Goal: Task Accomplishment & Management: Manage account settings

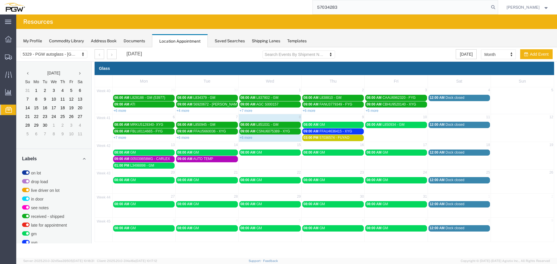
scroll to position [195, 0]
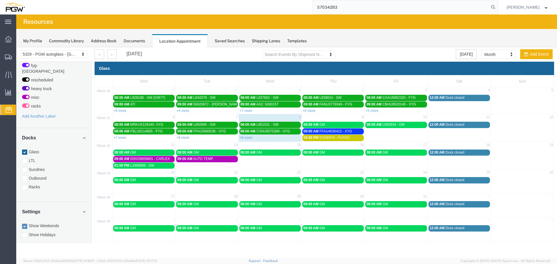
click at [455, 11] on input "57034283" at bounding box center [401, 7] width 176 height 14
type input "5"
click at [392, 22] on agx-page-header "Resources" at bounding box center [286, 22] width 541 height 15
click at [249, 139] on link "+6 more" at bounding box center [246, 138] width 13 height 4
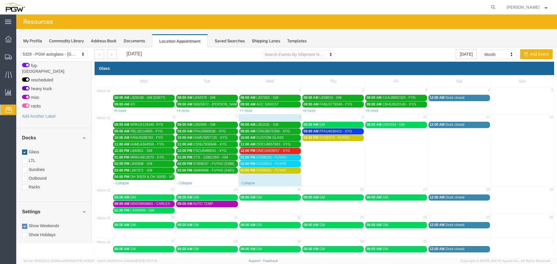
click at [262, 151] on span "ONEU6929057 - XYG" at bounding box center [274, 151] width 34 height 4
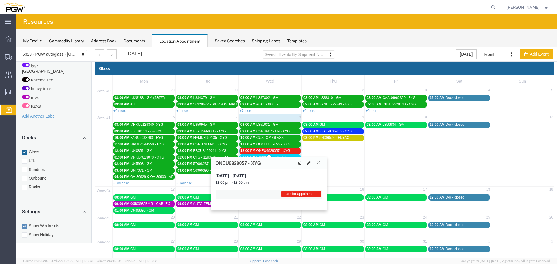
click at [310, 163] on icon at bounding box center [308, 163] width 3 height 4
select select "1"
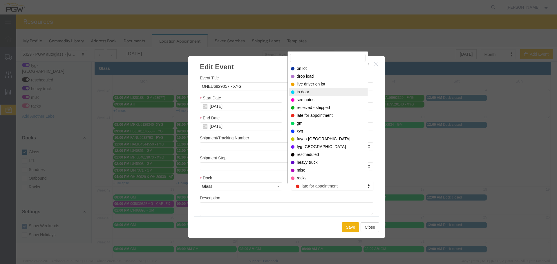
select select "220"
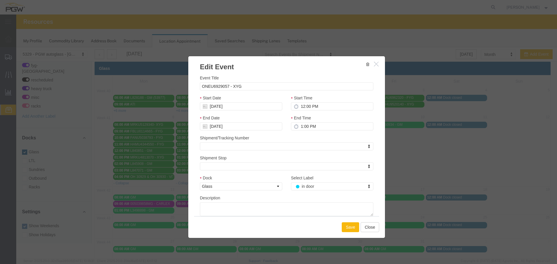
click at [342, 225] on button "Save" at bounding box center [350, 228] width 17 height 10
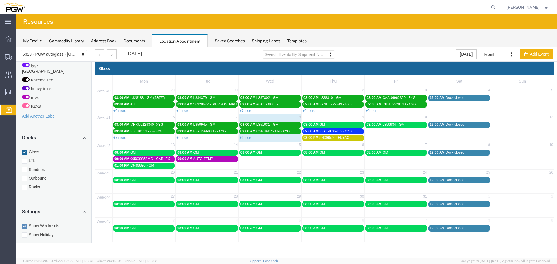
click at [243, 137] on link "+6 more" at bounding box center [246, 138] width 13 height 4
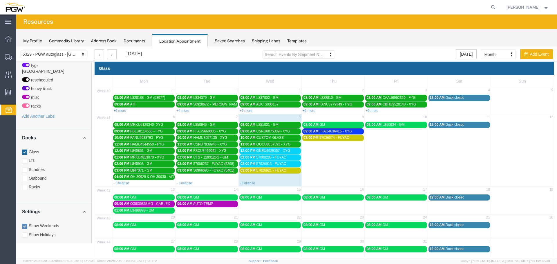
click at [257, 156] on span "57008235 - FUYAO" at bounding box center [272, 158] width 30 height 4
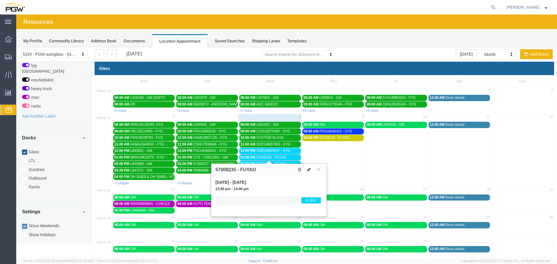
click at [310, 170] on icon at bounding box center [308, 170] width 3 height 4
select select "1"
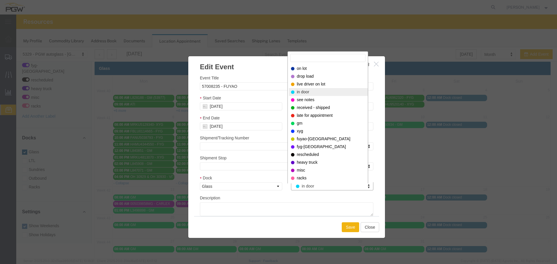
drag, startPoint x: 312, startPoint y: 183, endPoint x: 312, endPoint y: 176, distance: 7.3
select select "200"
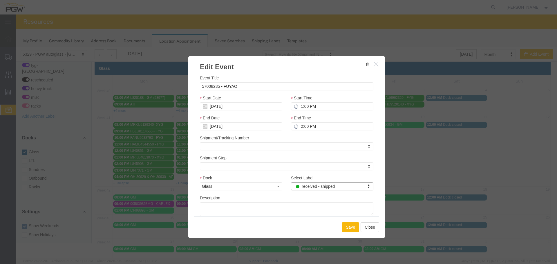
click at [343, 228] on button "Save" at bounding box center [350, 228] width 17 height 10
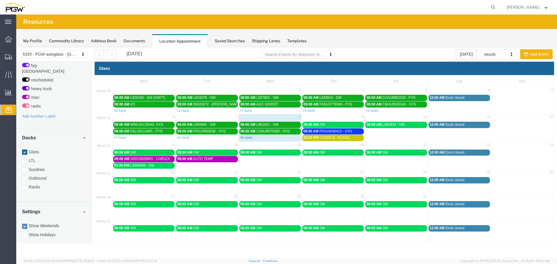
click at [248, 139] on link "+6 more" at bounding box center [246, 138] width 13 height 4
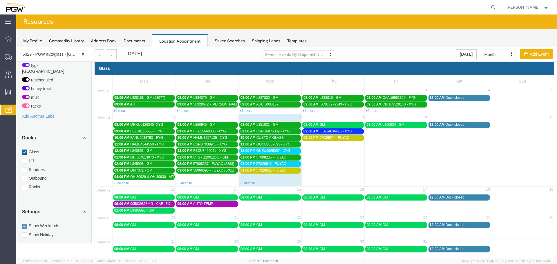
click at [255, 165] on div "02:00 PM 57026913 - FUYAO" at bounding box center [270, 164] width 59 height 4
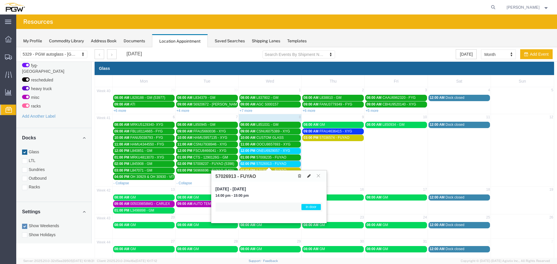
click at [310, 177] on icon at bounding box center [308, 176] width 3 height 4
select select "1"
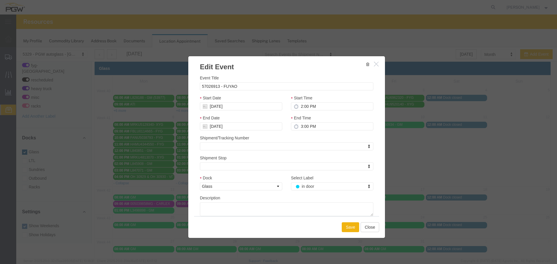
click at [306, 183] on div "Select Label in door Select Label Select Label on lot drop load live driver on …" at bounding box center [332, 183] width 82 height 16
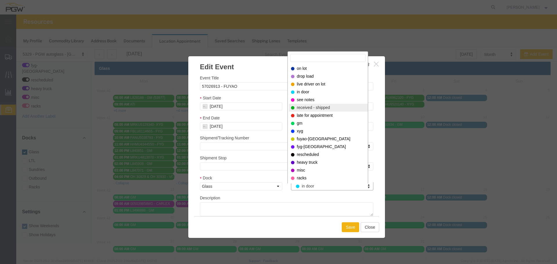
select select "200"
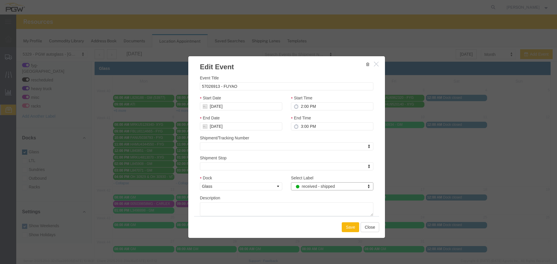
click at [347, 229] on button "Save" at bounding box center [350, 228] width 17 height 10
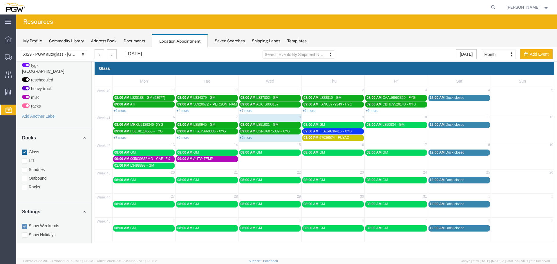
click at [244, 137] on link "+6 more" at bounding box center [246, 138] width 13 height 4
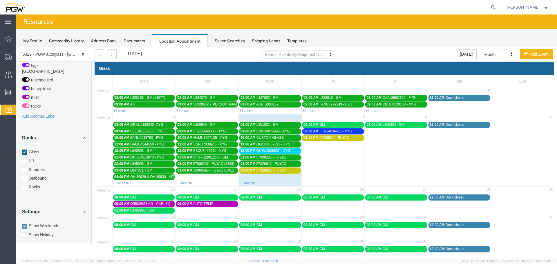
click at [313, 123] on span "08:00 AM" at bounding box center [311, 125] width 15 height 4
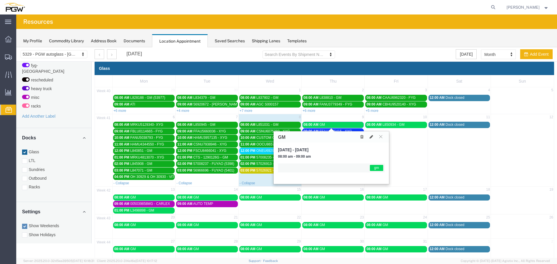
click at [364, 137] on icon at bounding box center [361, 137] width 3 height 4
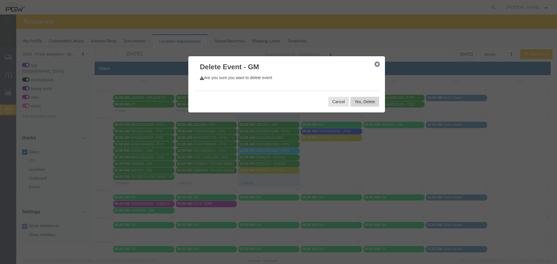
click at [360, 102] on button "Yes, Delete" at bounding box center [365, 102] width 29 height 10
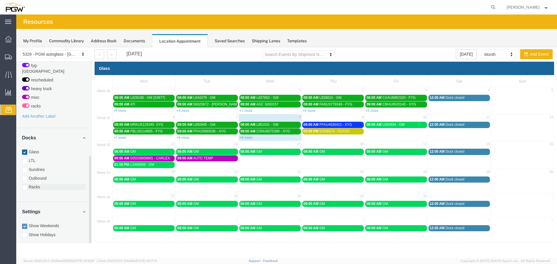
click at [48, 184] on label "Racks" at bounding box center [54, 187] width 64 height 6
click at [16, 47] on input "Racks" at bounding box center [16, 47] width 0 height 0
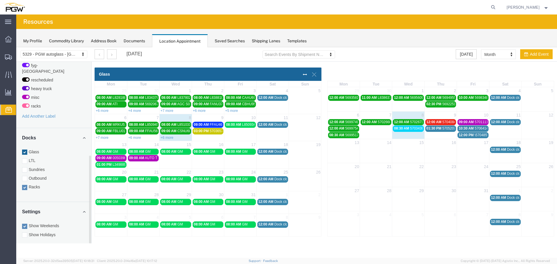
click at [398, 129] on span "08:30 AM" at bounding box center [401, 129] width 15 height 4
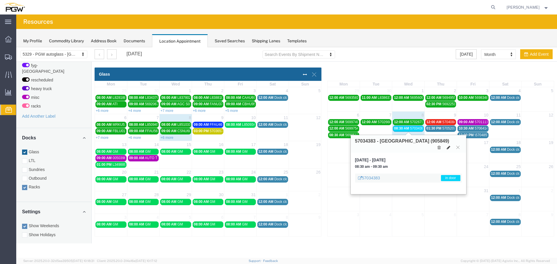
click at [451, 145] on button at bounding box center [449, 148] width 8 height 6
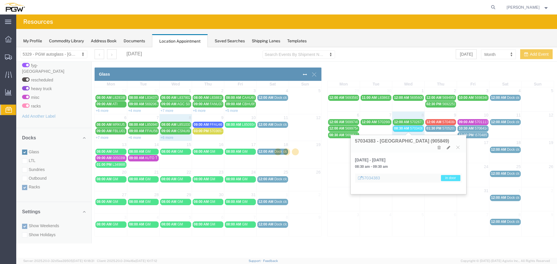
select select "3"
select select "220"
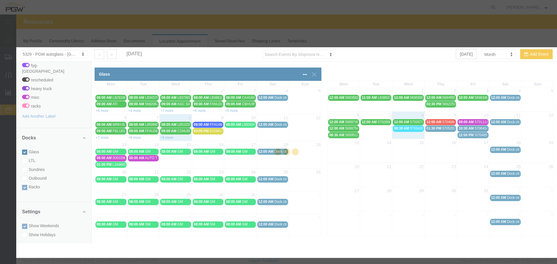
select select
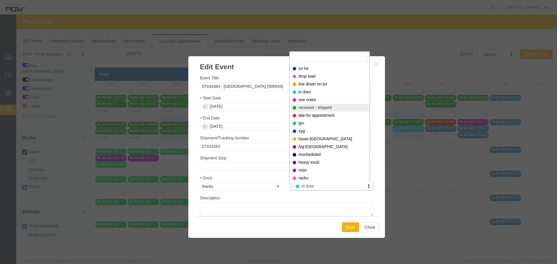
select select "200"
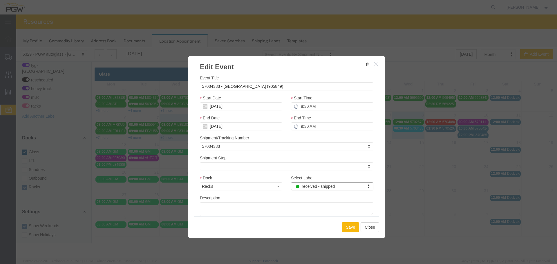
click at [347, 228] on button "Save" at bounding box center [350, 228] width 17 height 10
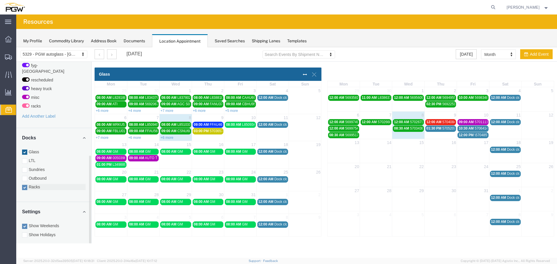
click at [42, 184] on label "Racks" at bounding box center [54, 187] width 64 height 6
click at [16, 47] on input "Racks" at bounding box center [16, 47] width 0 height 0
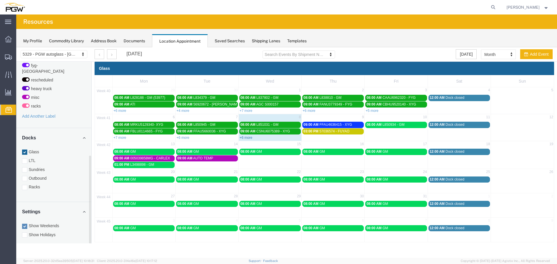
click at [247, 138] on link "+6 more" at bounding box center [246, 138] width 13 height 4
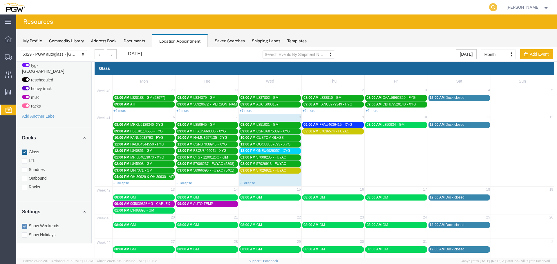
click at [495, 6] on icon at bounding box center [493, 7] width 8 height 8
paste input "669490"
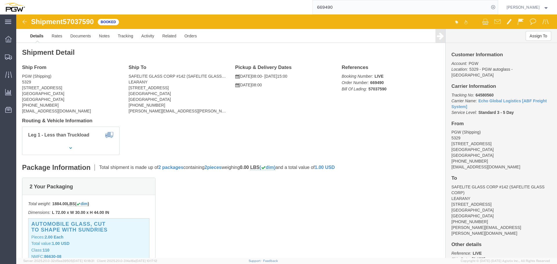
click span "57037590"
copy span "57037590"
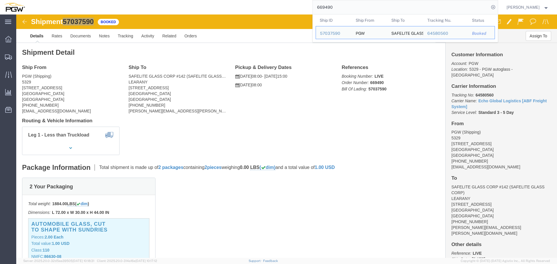
click at [345, 6] on input "669490" at bounding box center [401, 7] width 176 height 14
paste input "514"
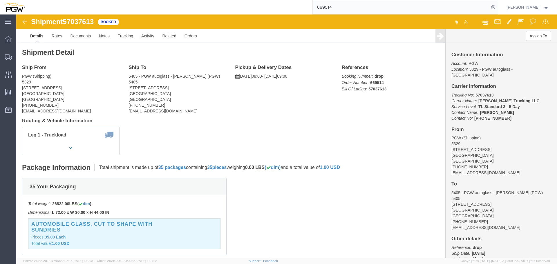
click span "57037613"
copy span "57037613"
click at [395, 10] on input "669514" at bounding box center [401, 7] width 176 height 14
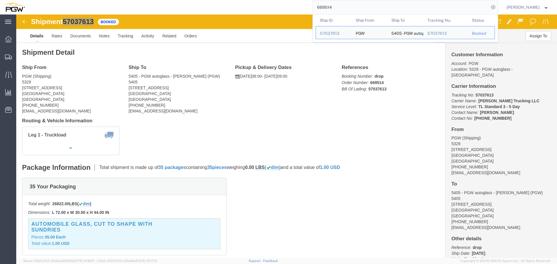
click at [395, 10] on input "669514" at bounding box center [401, 7] width 176 height 14
paste input "499"
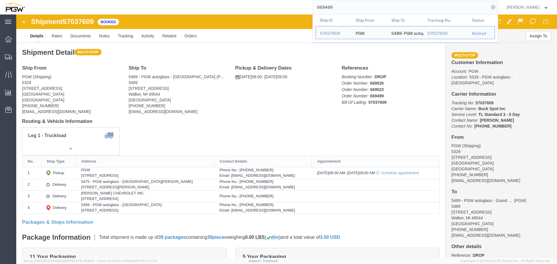
click span "57037609"
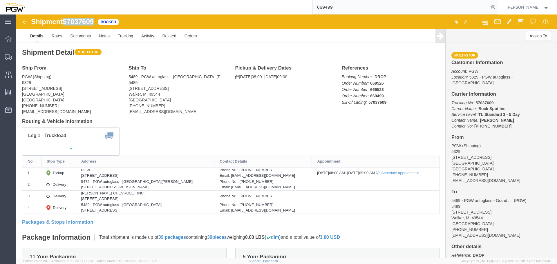
click span "57037609"
copy span "57037609"
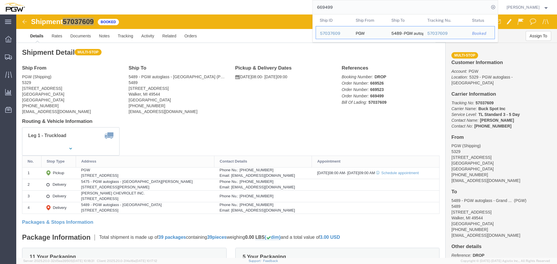
click at [364, 3] on input "669499" at bounding box center [401, 7] width 176 height 14
paste input "520"
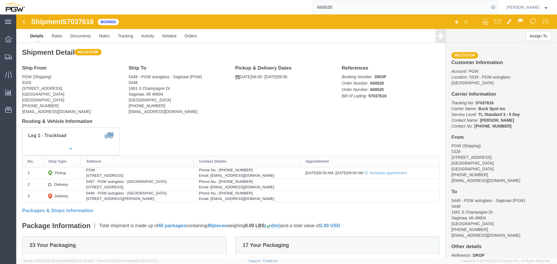
click span "57037616"
copy span "57037616"
click at [368, 5] on input "669520" at bounding box center [401, 7] width 176 height 14
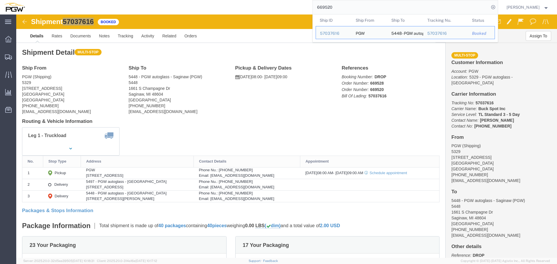
click at [368, 5] on input "669520" at bounding box center [401, 7] width 176 height 14
paste input "151"
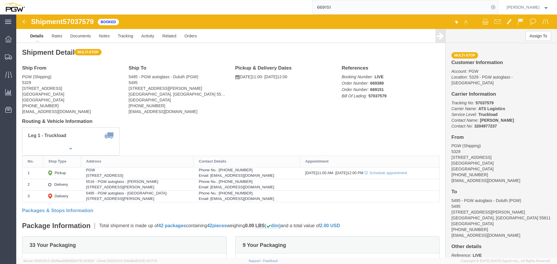
click span "57037579"
copy span "57037579"
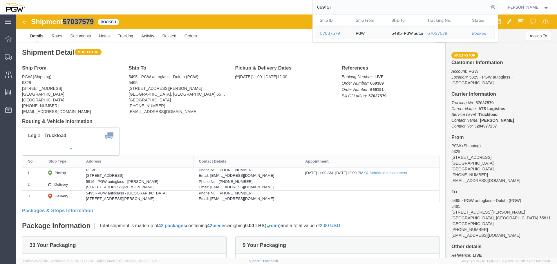
click at [347, 6] on input "669151" at bounding box center [401, 7] width 176 height 14
paste input "388"
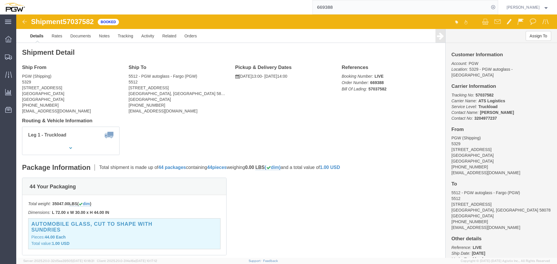
click span "57037582"
copy span "57037582"
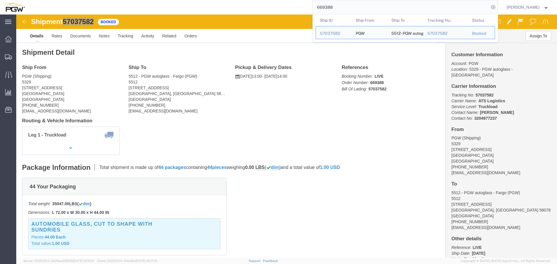
click at [351, 8] on input "669388" at bounding box center [401, 7] width 176 height 14
paste input "440"
type input "669440"
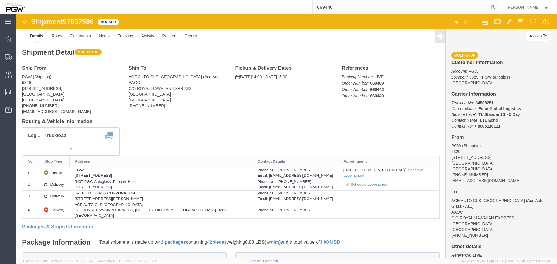
click span "57037586"
copy span "57037586"
click at [0, 0] on span "Location Appointment" at bounding box center [0, 0] width 0 height 0
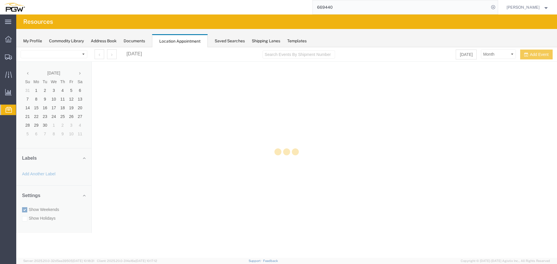
select select "28253"
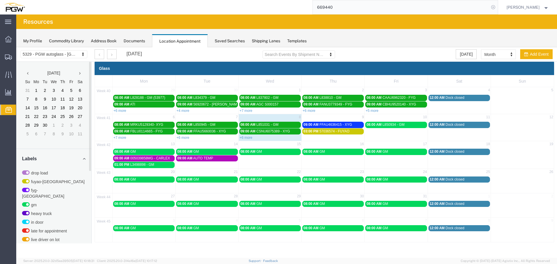
click at [497, 7] on icon at bounding box center [493, 7] width 8 height 8
click at [246, 137] on link "+6 more" at bounding box center [246, 138] width 13 height 4
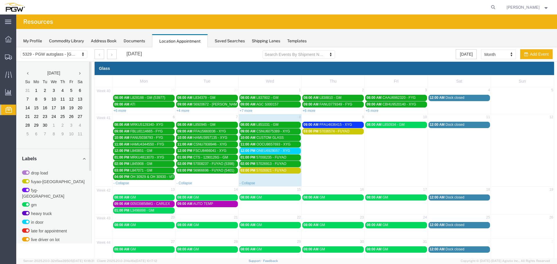
click at [133, 191] on td "13" at bounding box center [144, 190] width 63 height 7
select select "1"
select select
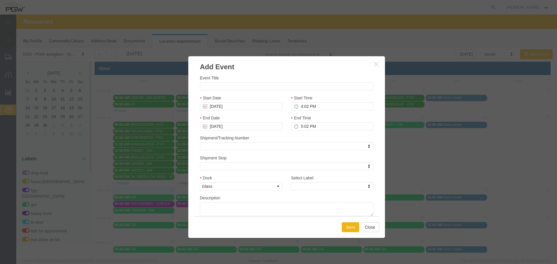
drag, startPoint x: 227, startPoint y: 93, endPoint x: 227, endPoint y: 89, distance: 3.2
click at [227, 93] on div "Event Title Start Date [DATE] Start Time 4:02 PM End Date [DATE] End Time 5:02 …" at bounding box center [287, 146] width 174 height 142
click at [227, 89] on input "Event Title" at bounding box center [287, 86] width 174 height 8
paste input "OH 30981"
type input "OH 30981 - VITRO"
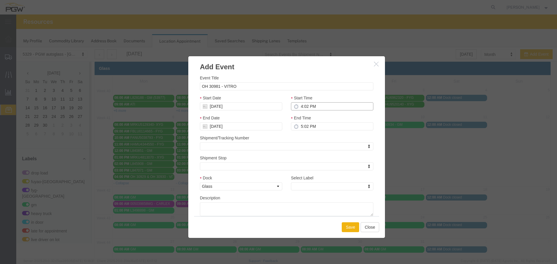
click at [296, 108] on input "4:02 PM" at bounding box center [332, 106] width 82 height 8
type input "10:00 AM"
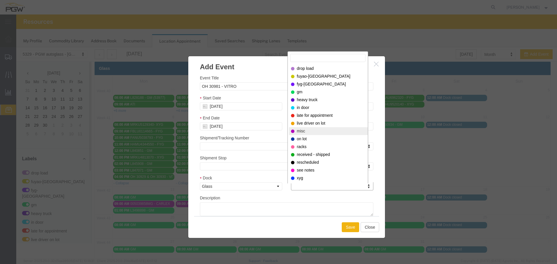
select select "12922"
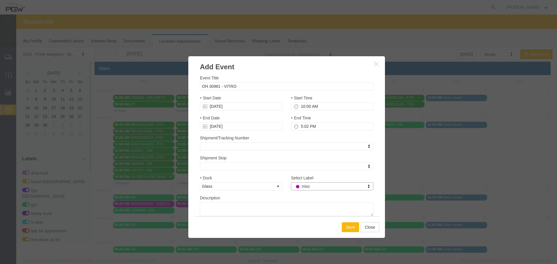
click at [344, 228] on button "Save" at bounding box center [350, 228] width 17 height 10
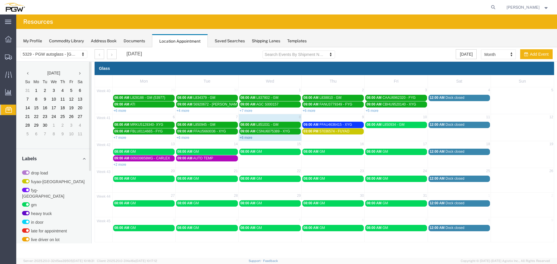
click at [248, 137] on link "+6 more" at bounding box center [246, 138] width 13 height 4
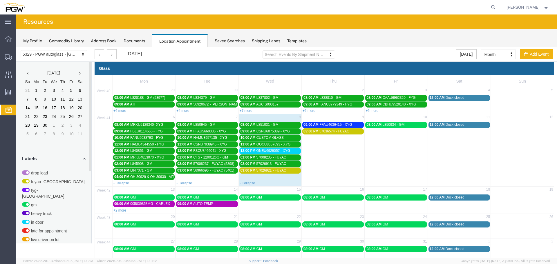
click at [279, 152] on span "ONEU6929057 - XYG" at bounding box center [274, 151] width 34 height 4
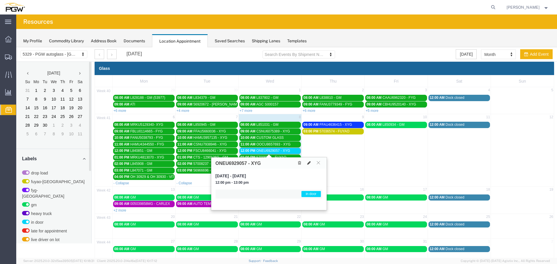
click at [309, 164] on icon at bounding box center [308, 163] width 3 height 4
select select "1"
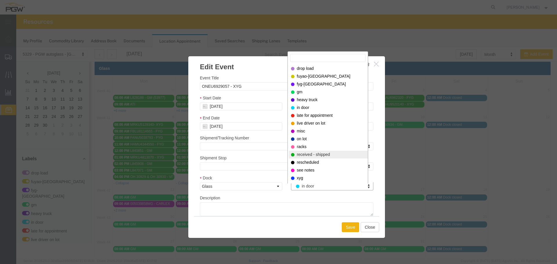
select select "200"
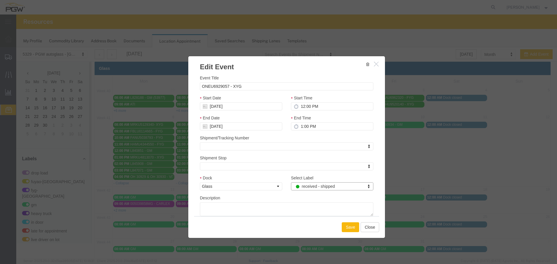
click at [344, 227] on button "Save" at bounding box center [350, 228] width 17 height 10
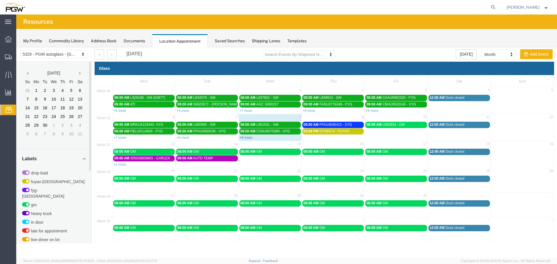
click at [252, 138] on link "+6 more" at bounding box center [246, 138] width 13 height 4
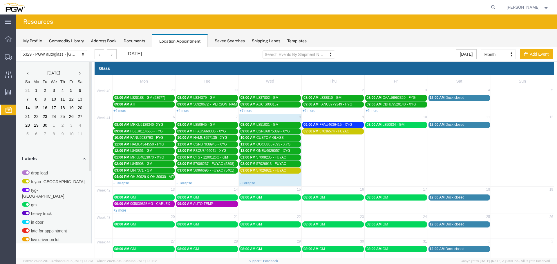
click at [253, 171] on span "03:00 PM" at bounding box center [248, 171] width 15 height 4
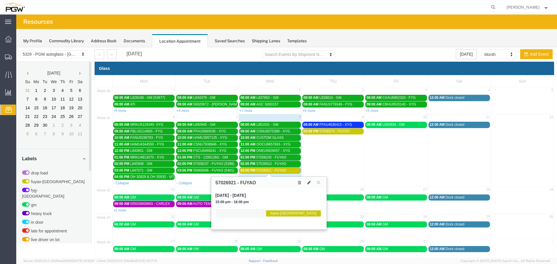
click at [228, 183] on h3 "57026921 - FUYAO" at bounding box center [236, 182] width 41 height 5
copy h3 "57026921"
click at [307, 183] on icon at bounding box center [308, 183] width 3 height 4
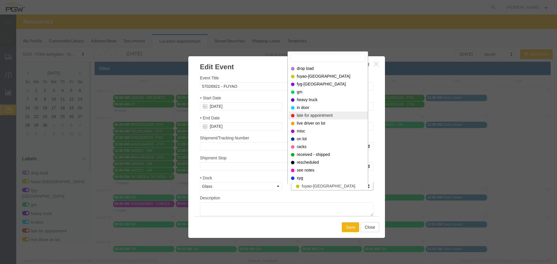
select select "260"
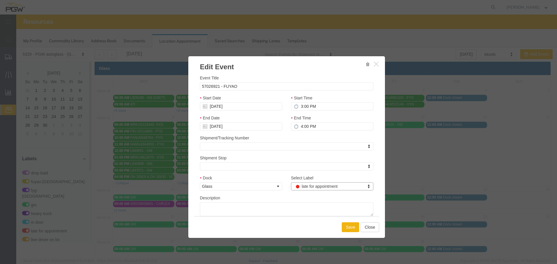
click at [339, 222] on div "Save Close" at bounding box center [286, 227] width 185 height 22
click at [342, 225] on button "Save" at bounding box center [350, 228] width 17 height 10
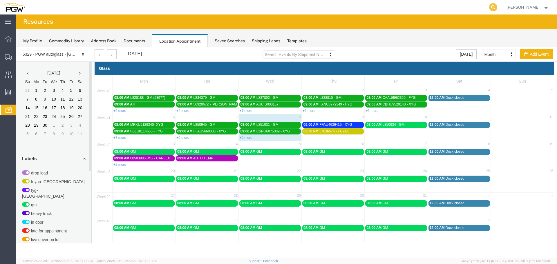
click at [497, 8] on icon at bounding box center [493, 7] width 8 height 8
paste input "57026921"
type input "57026921"
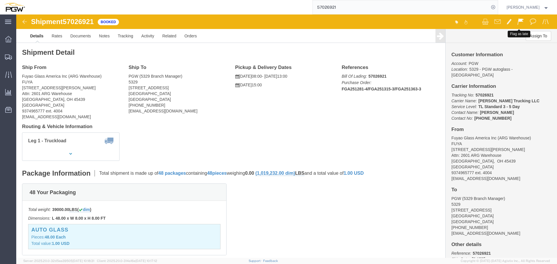
click span
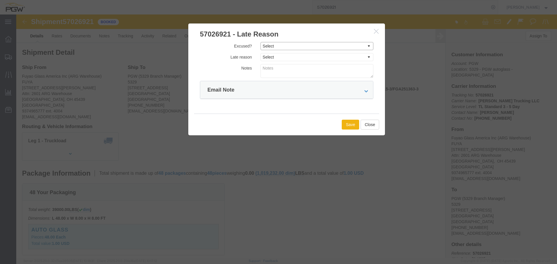
click select "Select Excused Not Excused"
select select "NOT_EXCUSED"
click select "Select Excused Not Excused"
drag, startPoint x: 264, startPoint y: 41, endPoint x: 266, endPoint y: 46, distance: 5.5
click select "Select Bad Carrier Data Carrier Admin Error Delay Accident Driver Error Lack of…"
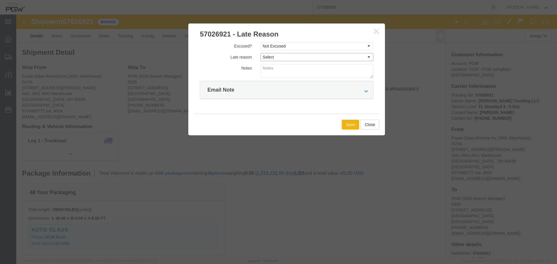
select select "OTHER"
click select "Select Bad Carrier Data Carrier Admin Error Delay Accident Driver Error Lack of…"
click button "Save"
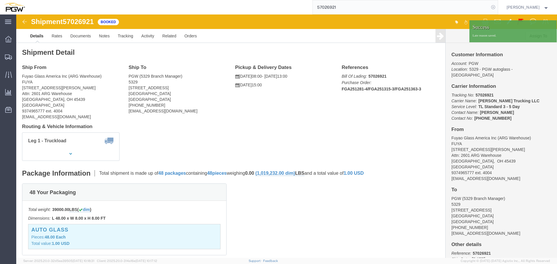
click at [497, 8] on icon at bounding box center [493, 7] width 8 height 8
click at [0, 0] on span "Location Appointment" at bounding box center [0, 0] width 0 height 0
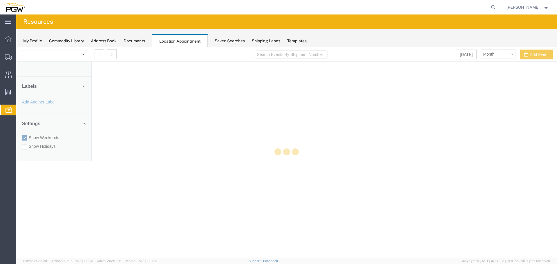
select select "28253"
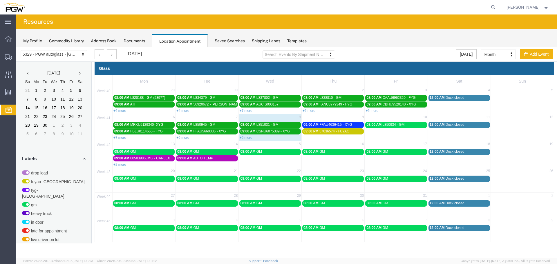
click at [249, 140] on div "+6 more" at bounding box center [270, 138] width 63 height 6
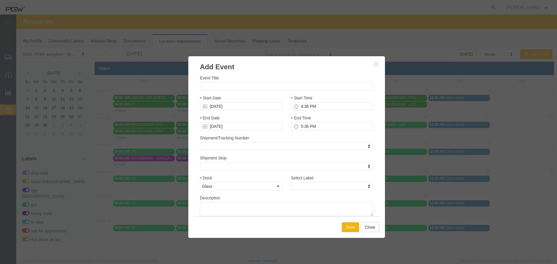
click at [374, 62] on icon "button" at bounding box center [376, 64] width 5 height 5
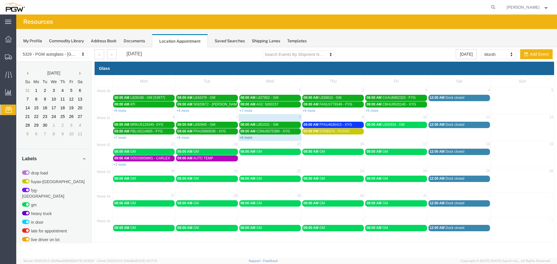
click at [247, 138] on link "+6 more" at bounding box center [246, 138] width 13 height 4
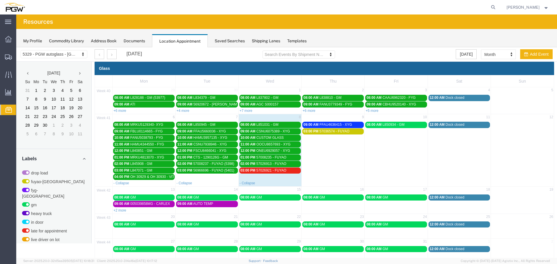
click at [251, 172] on span "03:00 PM" at bounding box center [248, 171] width 15 height 4
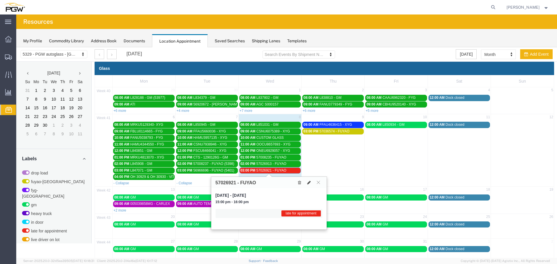
click at [310, 183] on icon at bounding box center [308, 183] width 3 height 4
select select "1"
select select "260"
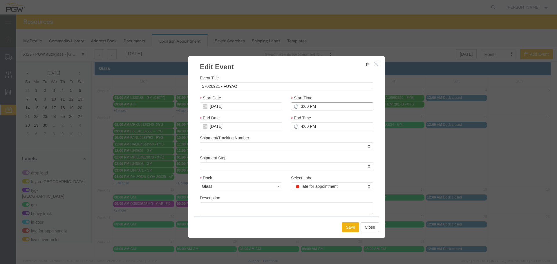
click at [298, 109] on input "3:00 PM" at bounding box center [332, 106] width 82 height 8
type input "2:00 PM"
type input "3:00 PM"
click at [256, 108] on input "[DATE]" at bounding box center [241, 106] width 82 height 8
click at [238, 142] on td "9" at bounding box center [239, 142] width 9 height 9
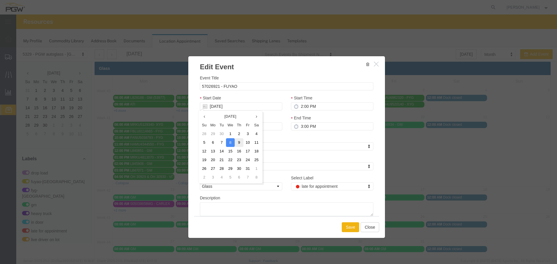
type input "[DATE]"
click at [348, 225] on button "Save" at bounding box center [350, 228] width 17 height 10
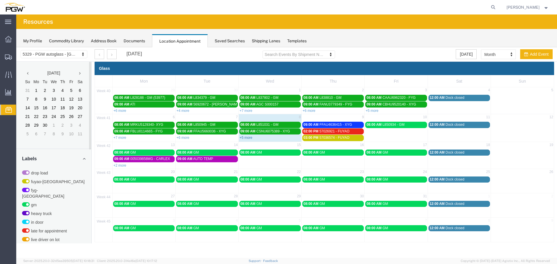
click at [248, 139] on link "+5 more" at bounding box center [246, 138] width 13 height 4
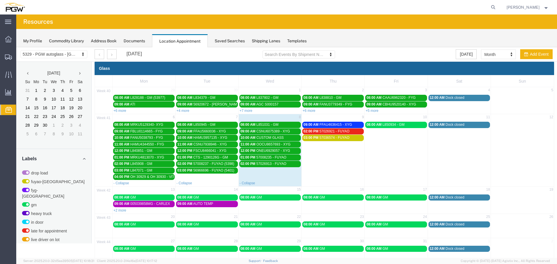
click at [335, 132] on span "57026921 - FUYAO" at bounding box center [334, 131] width 30 height 4
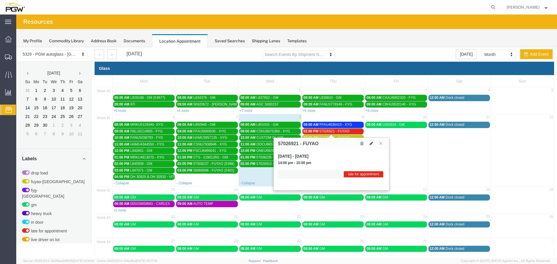
click at [337, 131] on span "57026921 - FUYAO" at bounding box center [334, 131] width 30 height 4
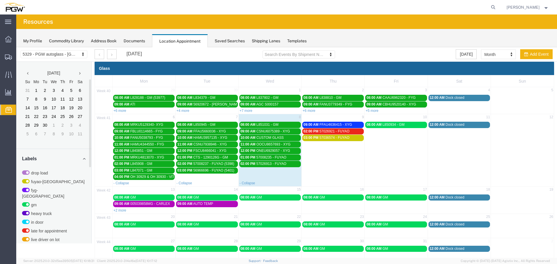
scroll to position [147, 0]
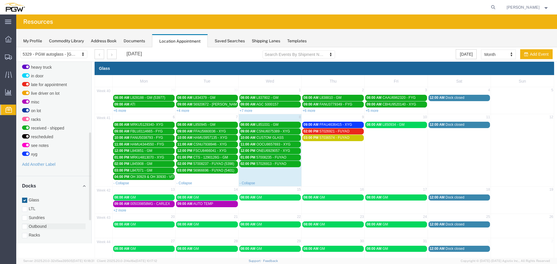
drag, startPoint x: 37, startPoint y: 230, endPoint x: 38, endPoint y: 220, distance: 9.9
click at [37, 232] on label "Racks" at bounding box center [54, 235] width 64 height 6
click at [16, 47] on input "Racks" at bounding box center [16, 47] width 0 height 0
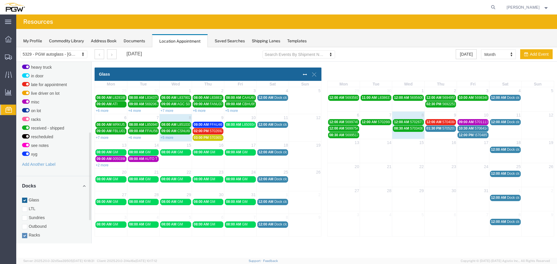
click at [36, 197] on label "Glass" at bounding box center [54, 200] width 64 height 6
click at [16, 47] on input "Glass" at bounding box center [16, 47] width 0 height 0
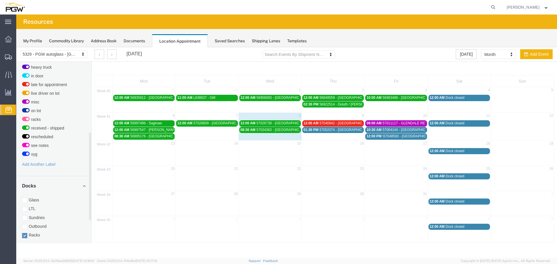
click at [337, 124] on span "57040842 - [GEOGRAPHIC_DATA] / [GEOGRAPHIC_DATA]" at bounding box center [365, 123] width 93 height 4
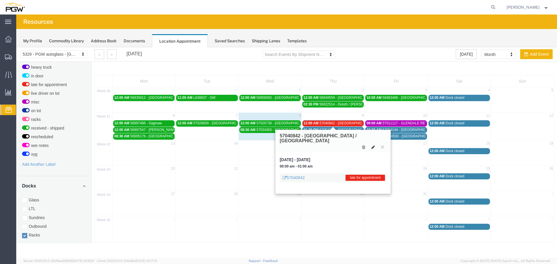
click at [375, 144] on button at bounding box center [373, 147] width 8 height 6
select select "3"
select select "260"
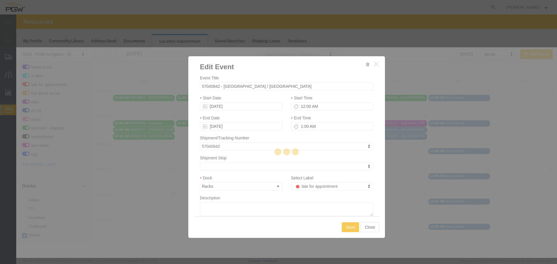
select select
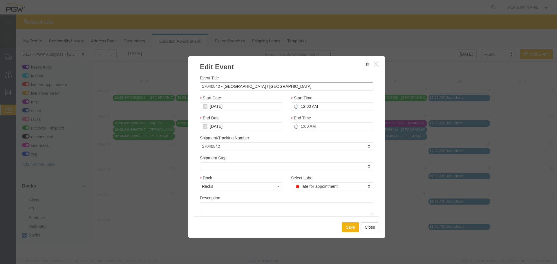
click at [297, 84] on input "57040842 - [GEOGRAPHIC_DATA] / [GEOGRAPHIC_DATA]" at bounding box center [287, 86] width 174 height 8
type input "57040842 - [GEOGRAPHIC_DATA] / [GEOGRAPHIC_DATA] (54000)"
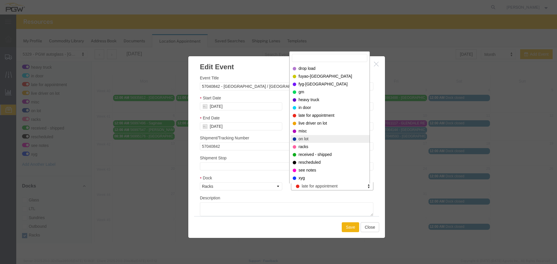
select select "300"
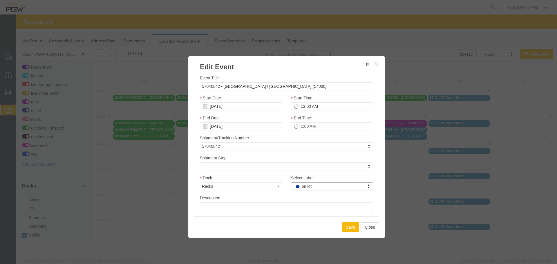
click at [351, 230] on button "Save" at bounding box center [350, 228] width 17 height 10
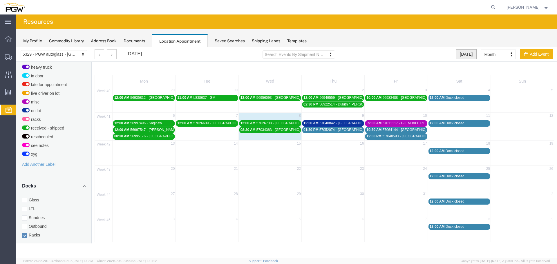
click at [463, 55] on button "[DATE]" at bounding box center [466, 54] width 21 height 10
select select "agendaDay"
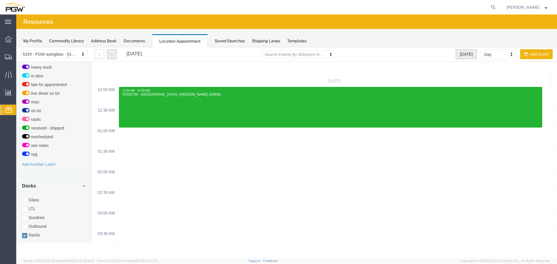
scroll to position [248, 0]
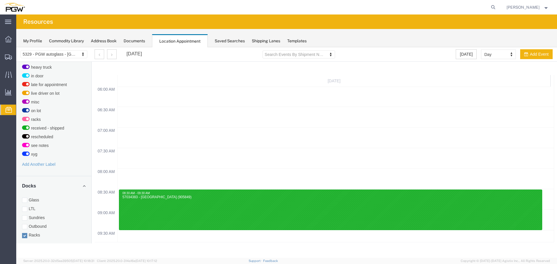
click at [105, 52] on div at bounding box center [106, 54] width 22 height 10
click at [112, 53] on icon "button" at bounding box center [111, 55] width 1 height 4
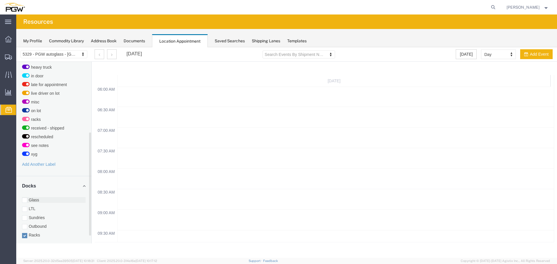
click at [35, 197] on label "Glass" at bounding box center [54, 200] width 64 height 6
click at [16, 47] on input "Glass" at bounding box center [16, 47] width 0 height 0
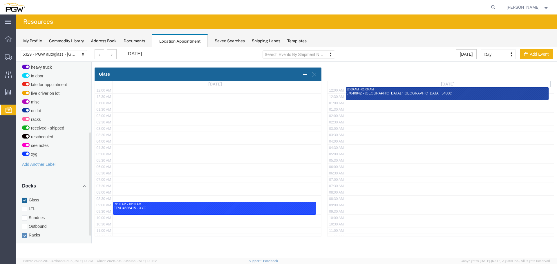
scroll to position [145, 0]
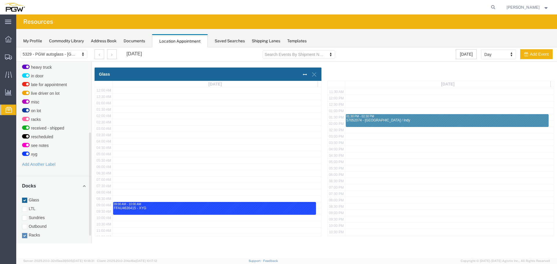
click at [34, 232] on label "Racks" at bounding box center [54, 235] width 64 height 6
click at [16, 47] on input "Racks" at bounding box center [16, 47] width 0 height 0
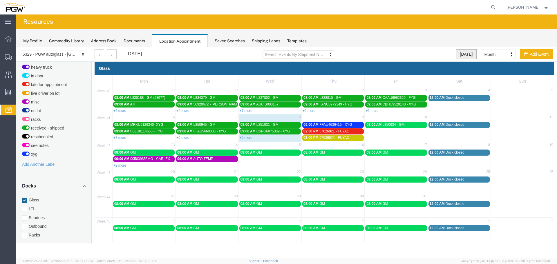
click at [470, 55] on button "[DATE]" at bounding box center [466, 54] width 21 height 10
select select "agendaDay"
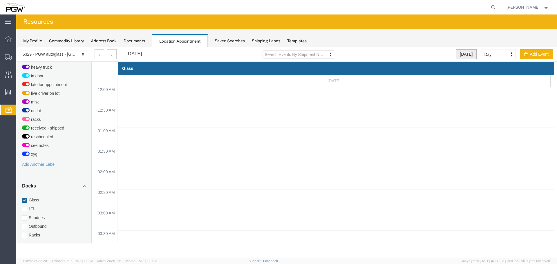
scroll to position [248, 0]
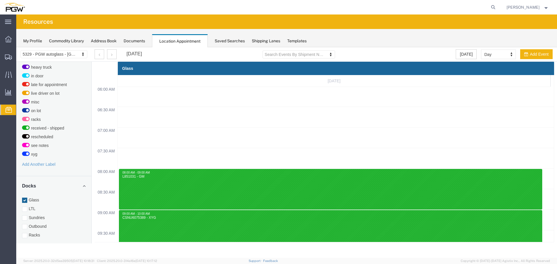
click at [117, 57] on div "[DATE]" at bounding box center [118, 54] width 47 height 10
click at [116, 57] on button "button" at bounding box center [112, 54] width 10 height 10
